Goal: Find specific page/section: Find specific page/section

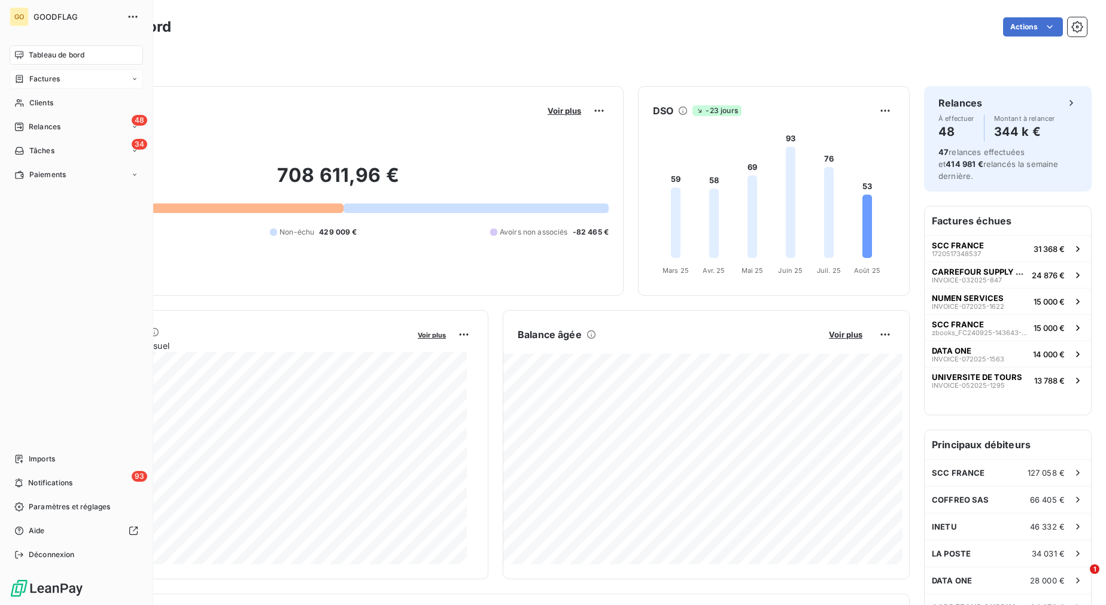
click at [38, 78] on span "Factures" at bounding box center [44, 79] width 31 height 11
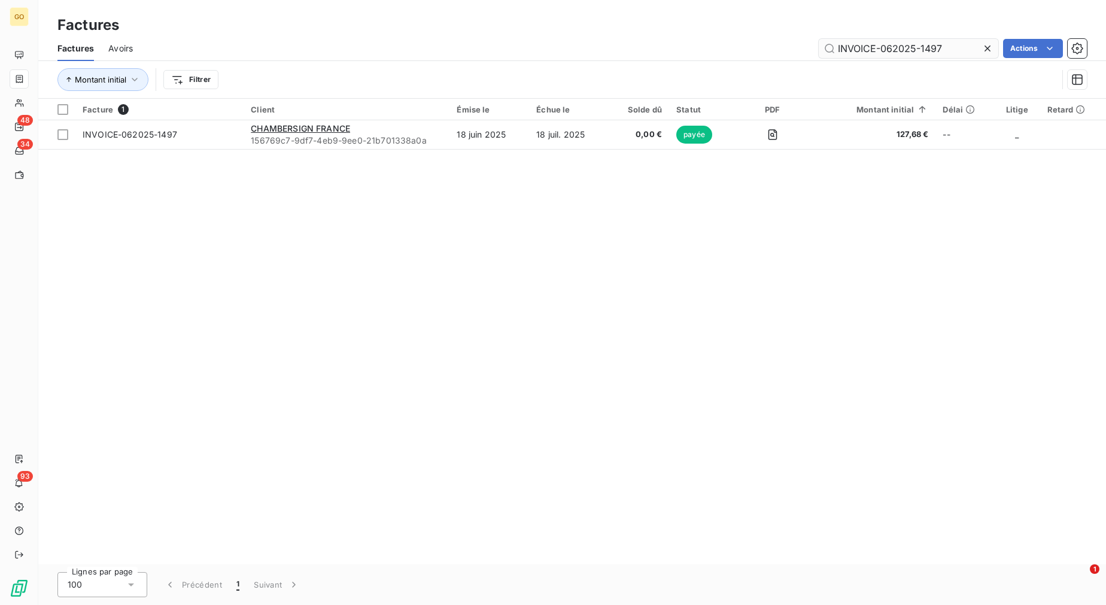
click at [914, 47] on input "INVOICE-062025-1497" at bounding box center [908, 48] width 179 height 19
click at [908, 53] on input "INVOICE-072025-1792" at bounding box center [908, 48] width 179 height 19
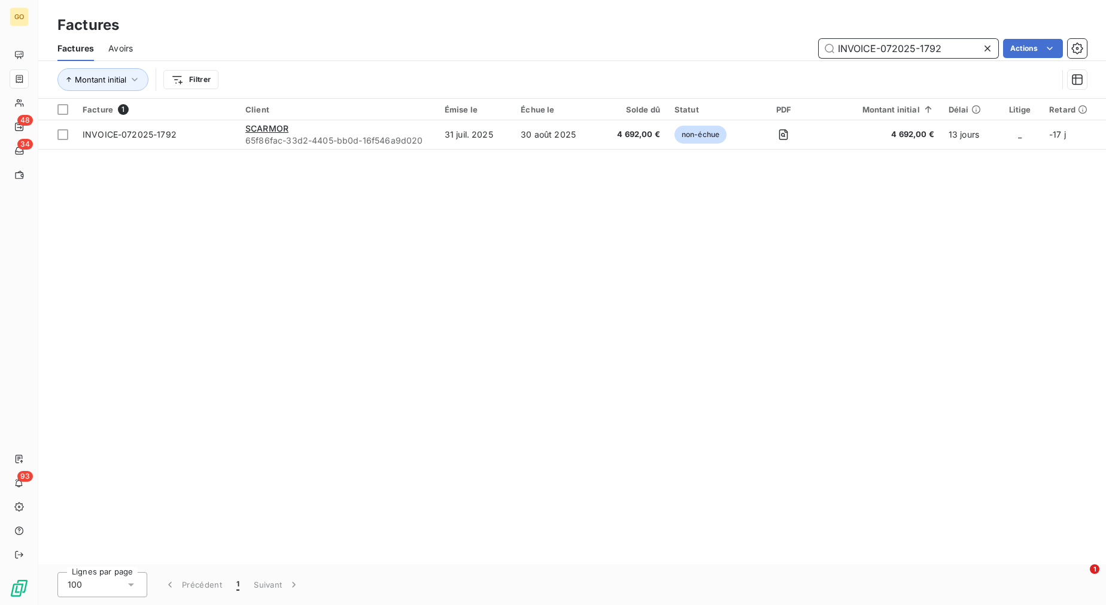
click at [908, 53] on input "INVOICE-072025-1792" at bounding box center [908, 48] width 179 height 19
paste input "659"
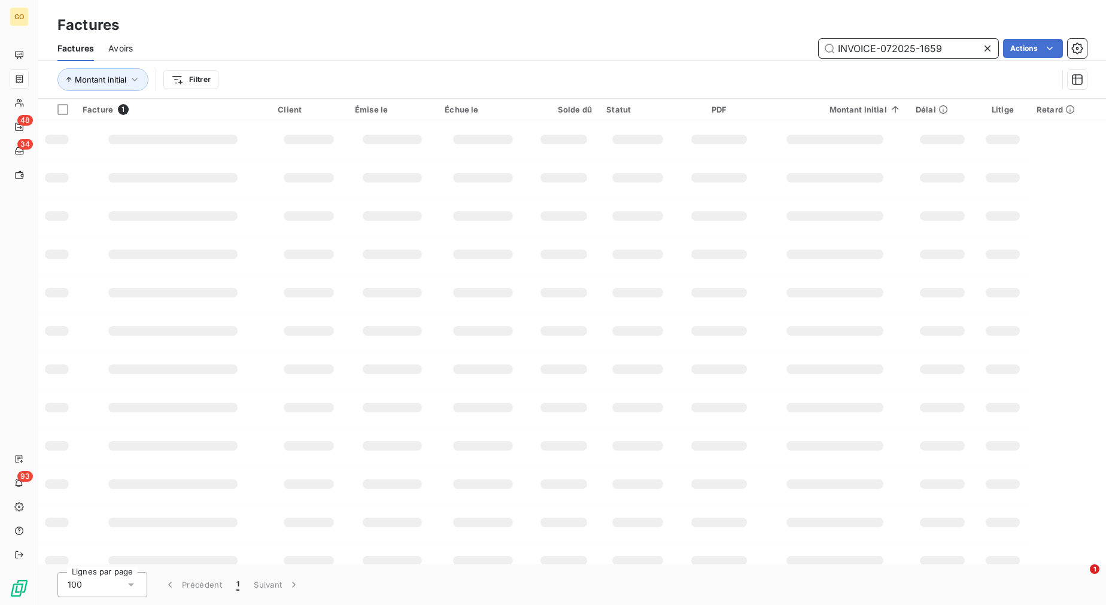
click at [893, 50] on input "INVOICE-072025-1659" at bounding box center [908, 48] width 179 height 19
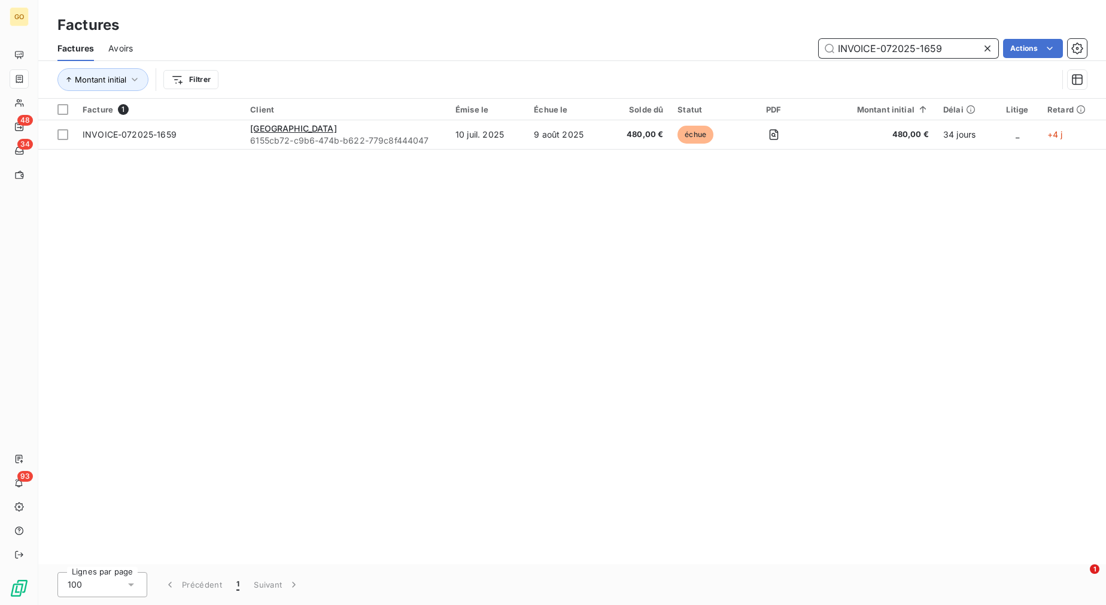
click at [893, 50] on input "INVOICE-072025-1659" at bounding box center [908, 48] width 179 height 19
paste input "112024-12"
type input "INVOICE-112024-12"
